Goal: Transaction & Acquisition: Purchase product/service

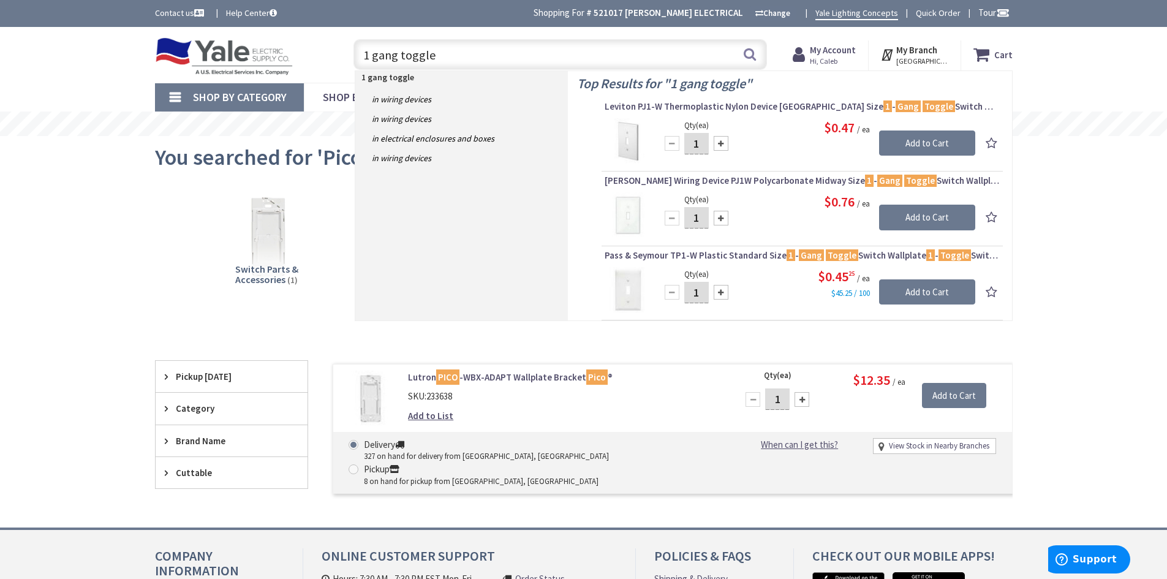
drag, startPoint x: 487, startPoint y: 66, endPoint x: 313, endPoint y: 66, distance: 174.0
click at [313, 66] on div "Toggle Nav 1 gang toggle 1 gang toggle Search Cart My Cart Close You have no it…" at bounding box center [584, 54] width 876 height 41
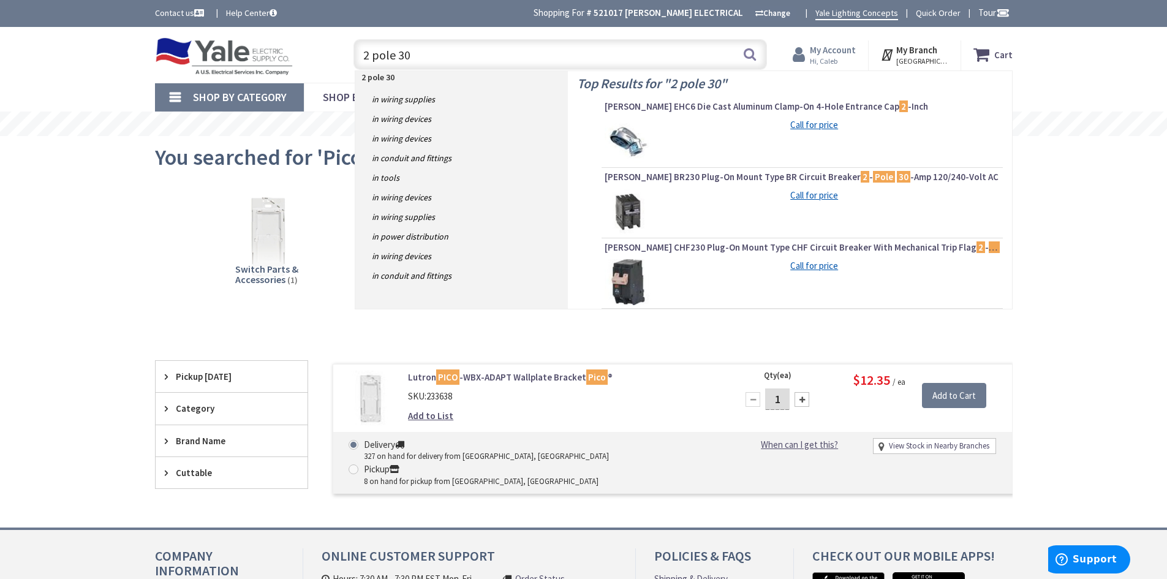
type input "2 pole 30"
click at [810, 51] on icon at bounding box center [801, 55] width 17 height 22
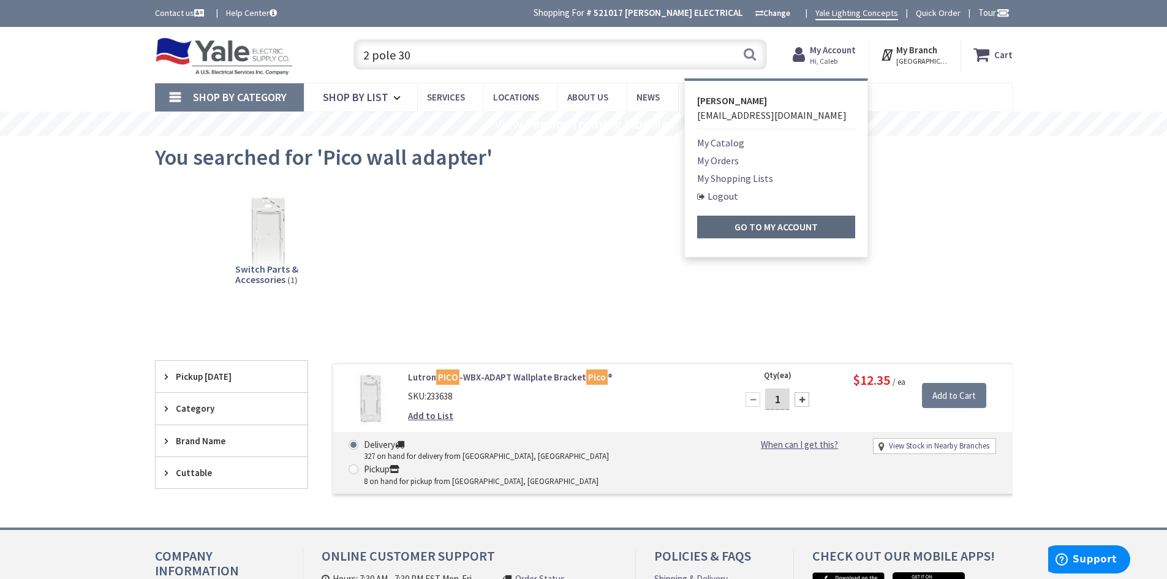
click at [785, 225] on strong "Go to My Account" at bounding box center [776, 227] width 83 height 12
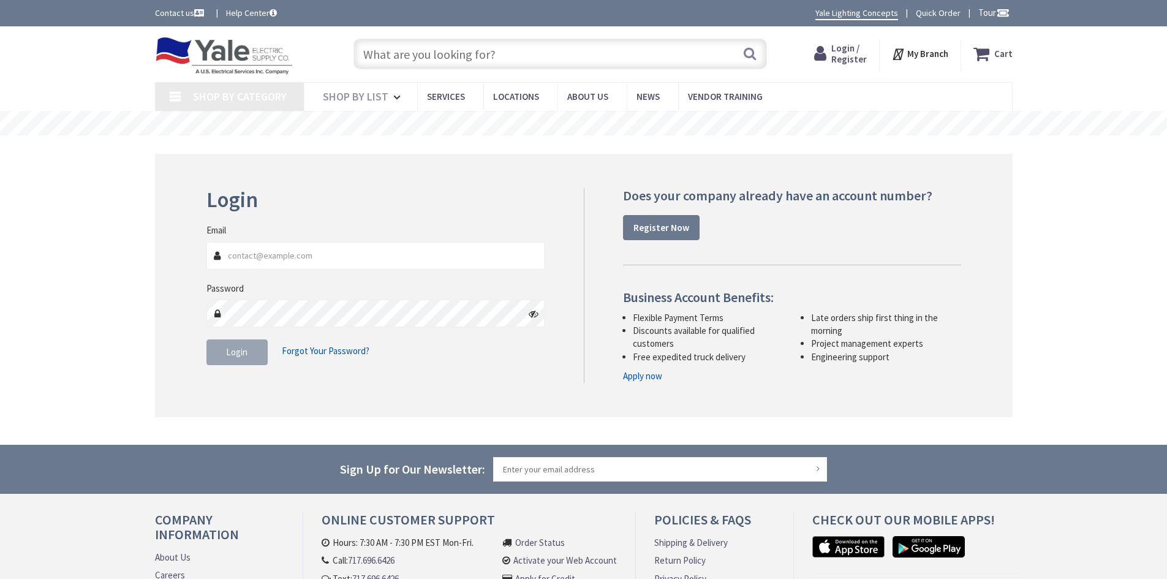
click at [547, 51] on input "text" at bounding box center [561, 54] width 414 height 31
click at [389, 252] on input "Email" at bounding box center [376, 256] width 339 height 28
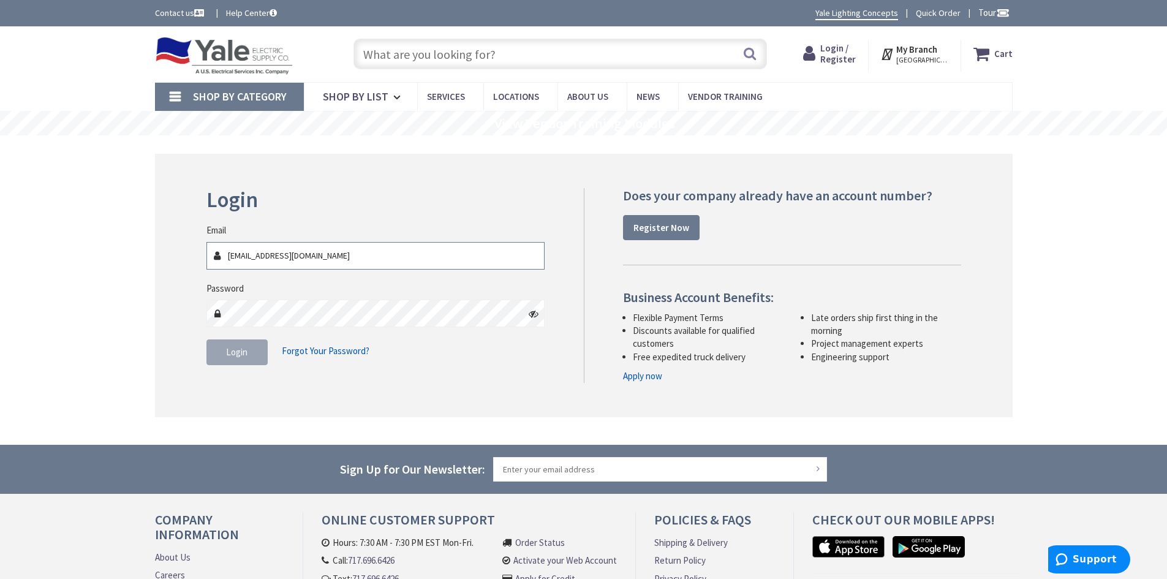
type input "[EMAIL_ADDRESS][DOMAIN_NAME]"
click at [246, 351] on span "Login" at bounding box center [236, 352] width 21 height 12
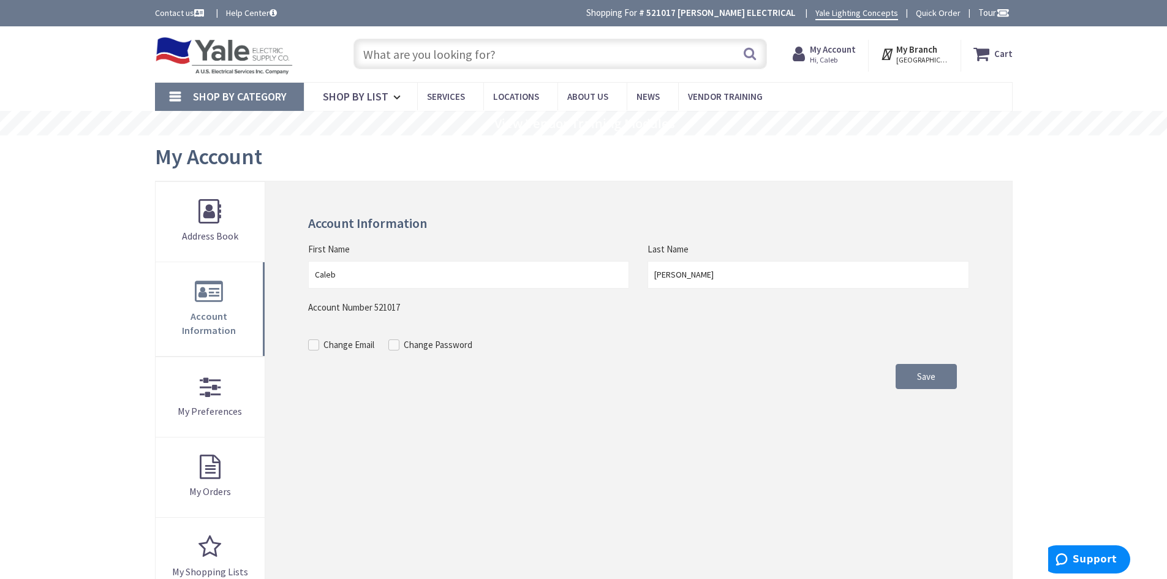
click at [509, 58] on input "text" at bounding box center [561, 54] width 414 height 31
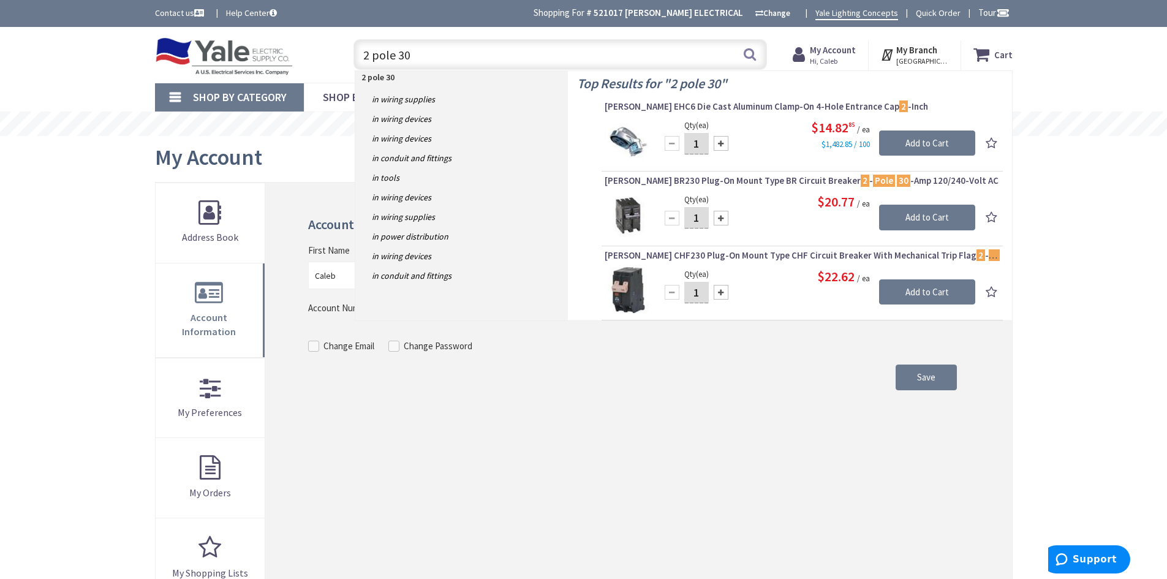
drag, startPoint x: 447, startPoint y: 53, endPoint x: 318, endPoint y: 56, distance: 128.7
click at [318, 56] on div "Toggle Nav 2 pole 30 2 pole 30 Search Cart My Cart Close" at bounding box center [584, 54] width 876 height 41
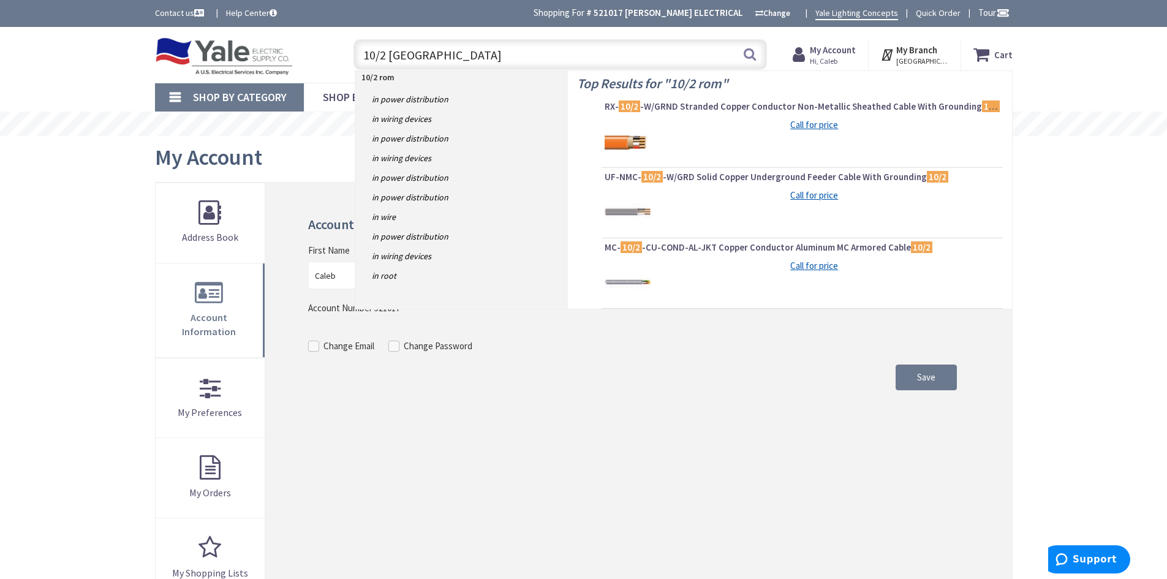
type input "10/2 romex"
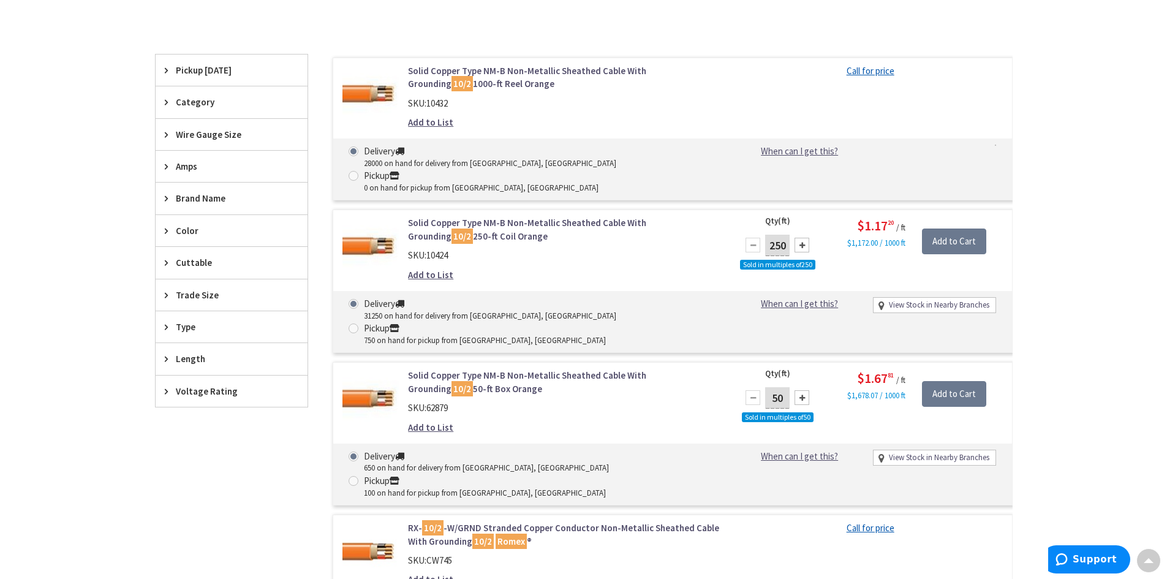
scroll to position [308, 0]
